Goal: Book appointment/travel/reservation

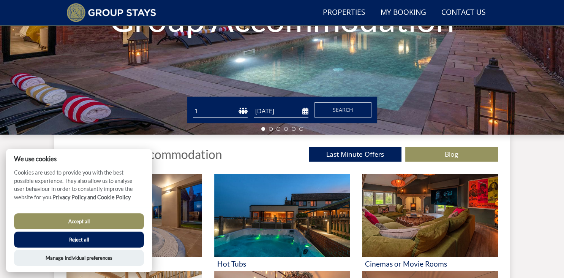
scroll to position [223, 0]
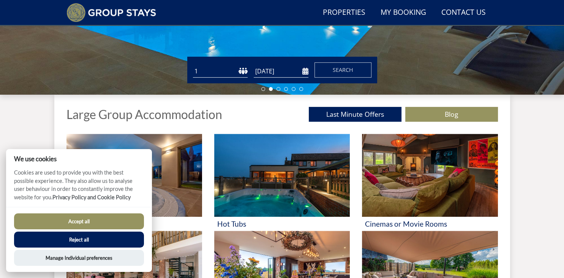
click at [90, 241] on button "Reject all" at bounding box center [79, 239] width 130 height 16
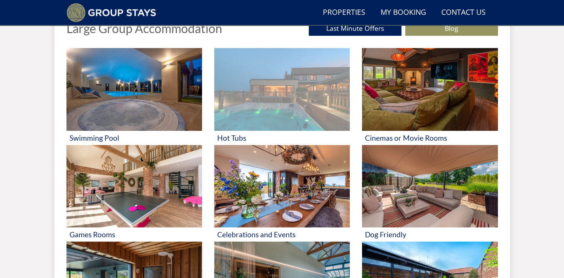
scroll to position [205, 0]
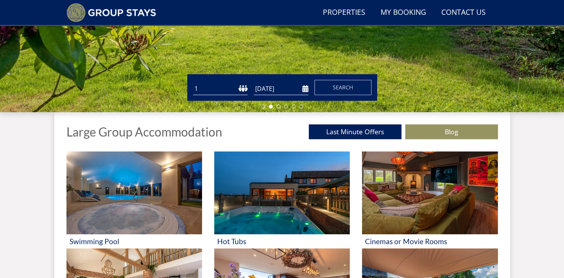
click at [193, 82] on select "1 2 3 4 5 6 7 8 9 10 11 12 13 14 15 16 17 18 19 20 21 22 23 24 25 26 27 28 29 3…" at bounding box center [220, 88] width 55 height 13
select select "34"
click option "34" at bounding box center [0, 0] width 0 height 0
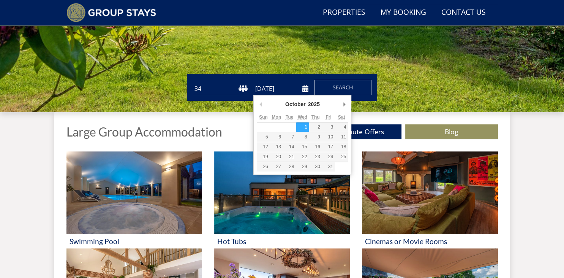
click at [277, 90] on input "[DATE]" at bounding box center [281, 88] width 55 height 13
type input "[DATE]"
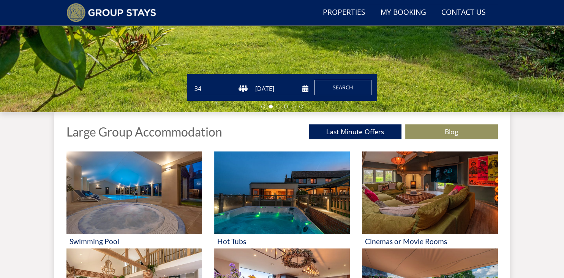
click at [348, 89] on span "Search" at bounding box center [343, 87] width 21 height 7
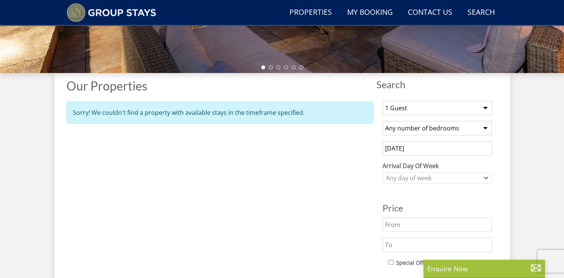
scroll to position [263, 0]
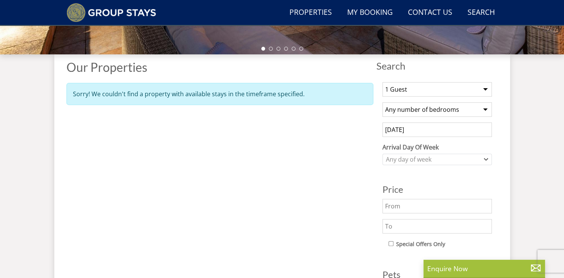
click at [382, 82] on select "1 Guest 2 Guests 3 Guests 4 Guests 5 Guests 6 Guests 7 Guests 8 Guests 9 Guests…" at bounding box center [436, 89] width 109 height 14
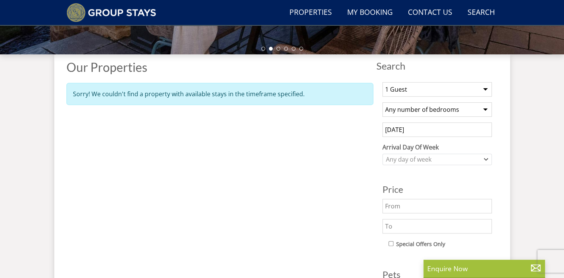
select select "30"
click option "30 Guests" at bounding box center [0, 0] width 0 height 0
click at [269, 209] on div "Properties Our Properties Sorry! We couldn't find a property with available sta…" at bounding box center [219, 197] width 307 height 274
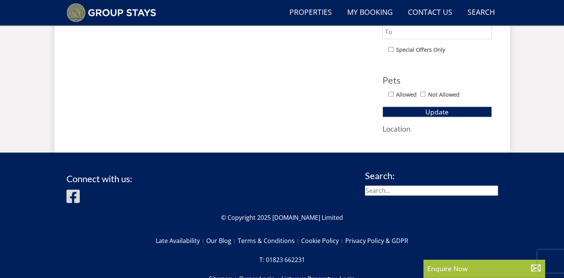
scroll to position [502, 0]
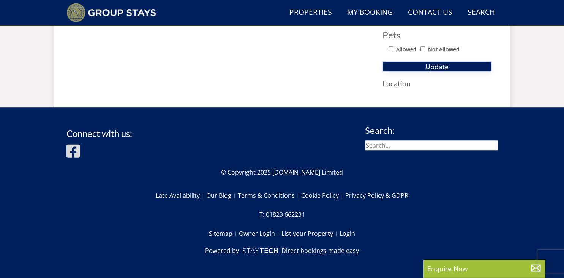
click at [424, 62] on button "Update" at bounding box center [436, 66] width 109 height 11
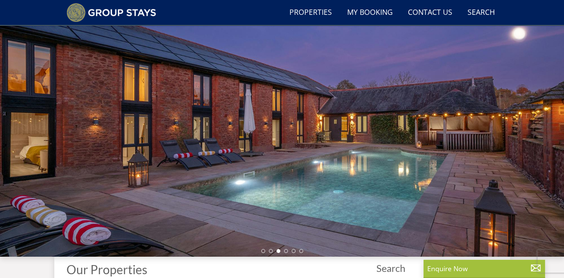
scroll to position [0, 0]
